Goal: Information Seeking & Learning: Learn about a topic

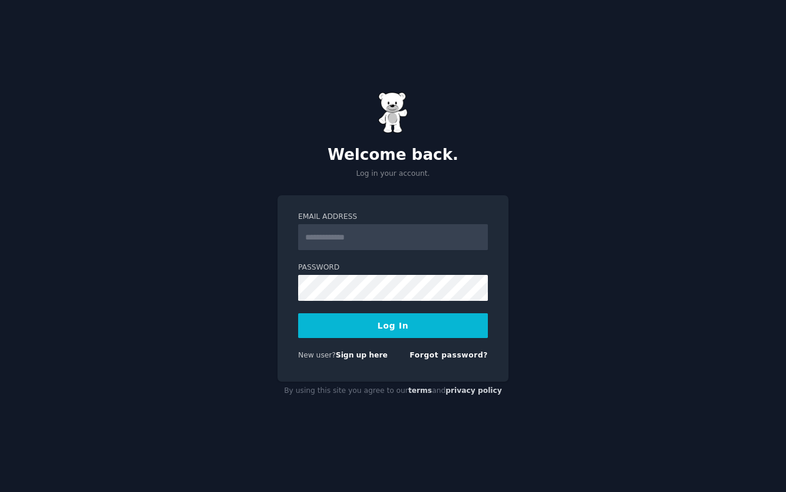
click at [422, 237] on input "Email Address" at bounding box center [393, 237] width 190 height 26
click at [651, 152] on div "Welcome back. Log in your account. Email Address Password Log In New user? Sign…" at bounding box center [393, 246] width 786 height 492
type input "**********"
click at [358, 324] on button "Log In" at bounding box center [393, 325] width 190 height 25
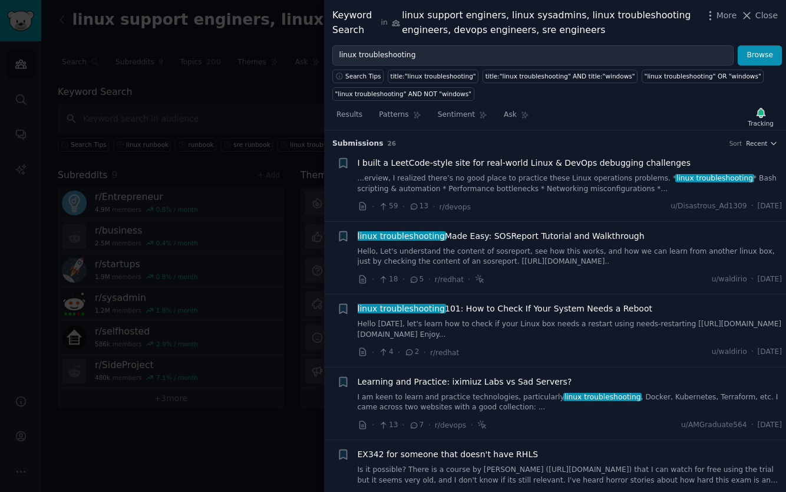
click at [410, 240] on span "linux troubleshooting" at bounding box center [402, 235] width 90 height 9
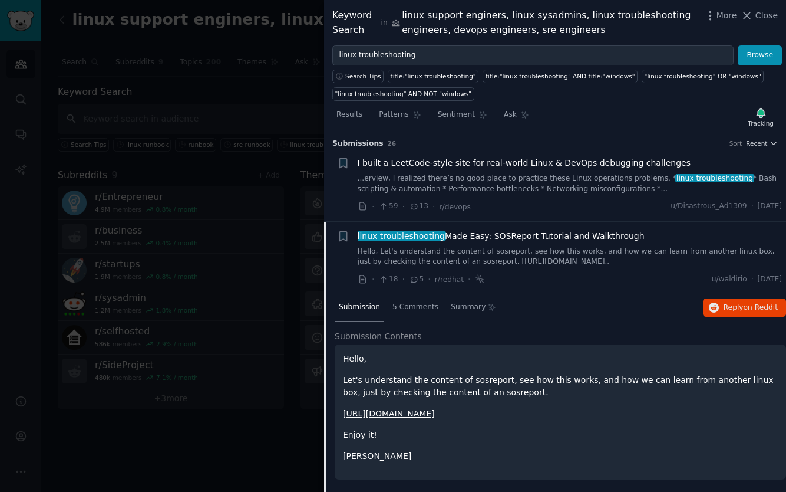
scroll to position [91, 0]
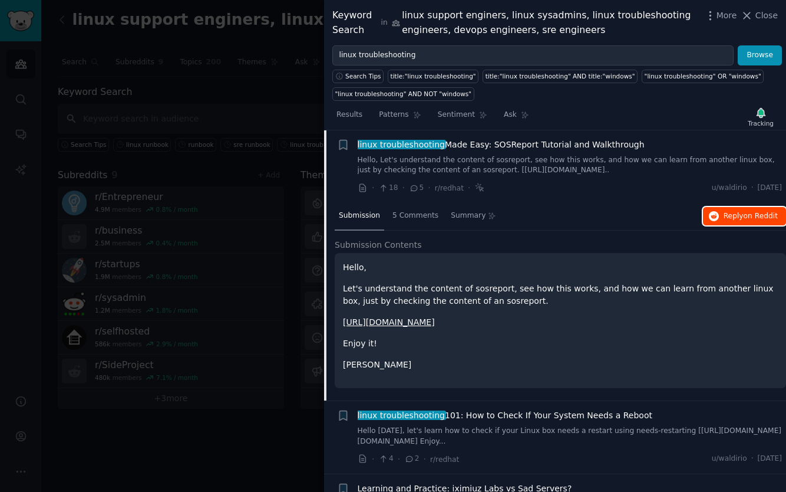
click at [735, 216] on span "Reply on Reddit" at bounding box center [751, 216] width 54 height 11
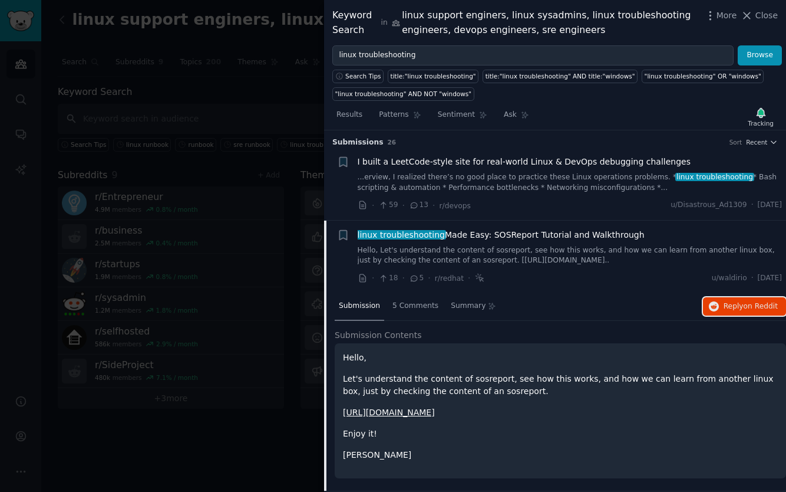
scroll to position [0, 0]
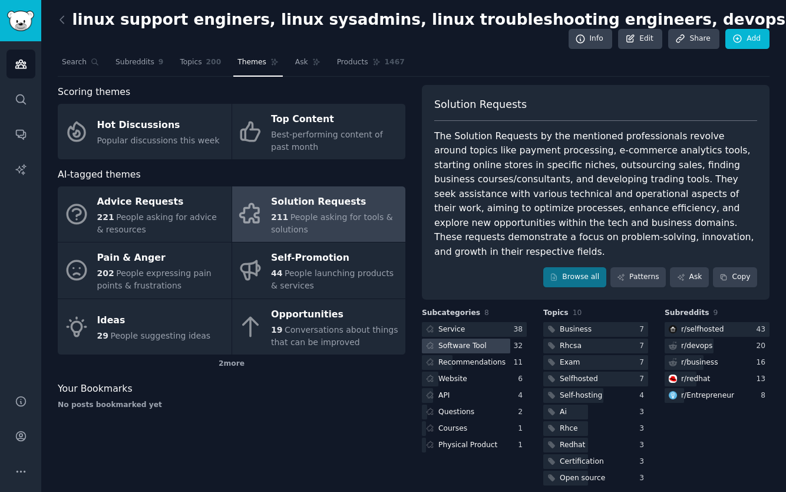
click at [458, 341] on div "Software Tool" at bounding box center [463, 346] width 48 height 11
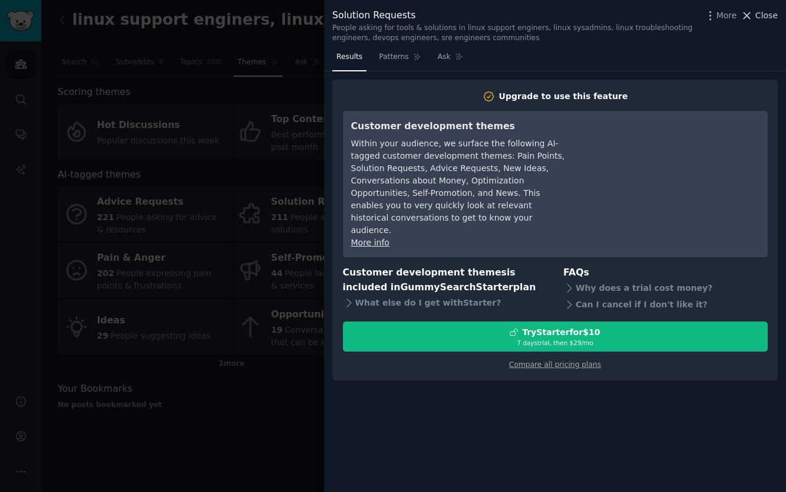
click at [753, 16] on icon at bounding box center [747, 15] width 12 height 12
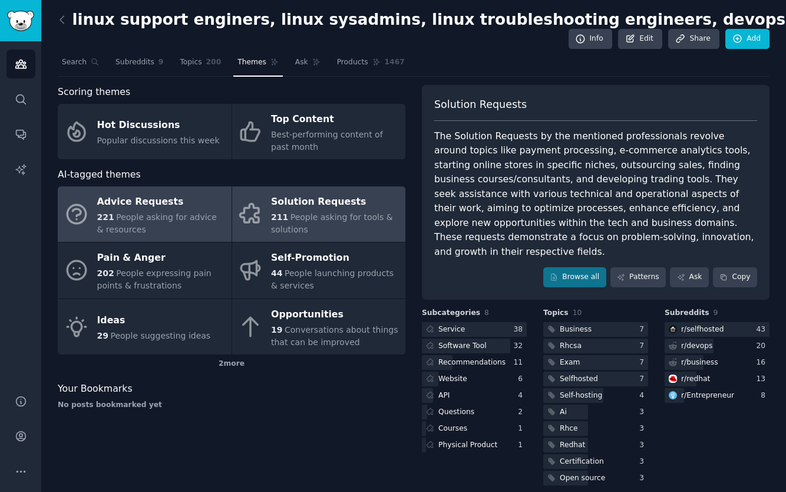
click at [116, 210] on div "Advice Requests" at bounding box center [161, 201] width 129 height 19
